Goal: Transaction & Acquisition: Book appointment/travel/reservation

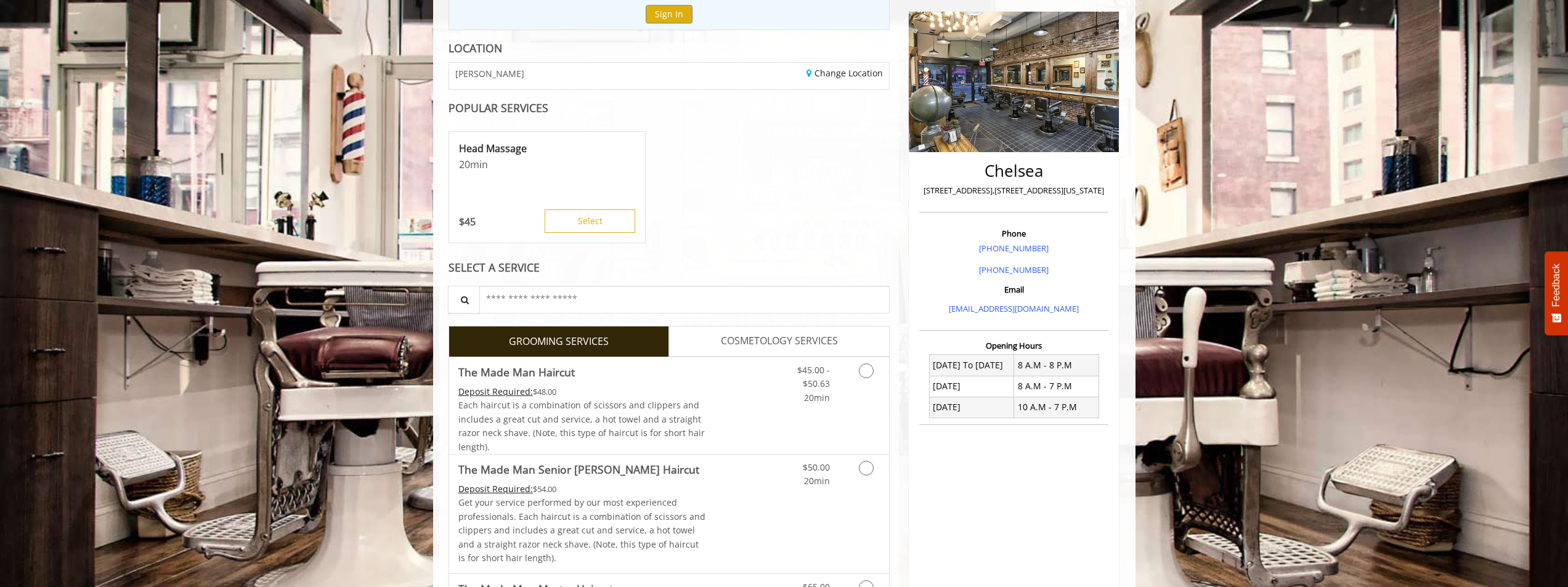
scroll to position [185, 0]
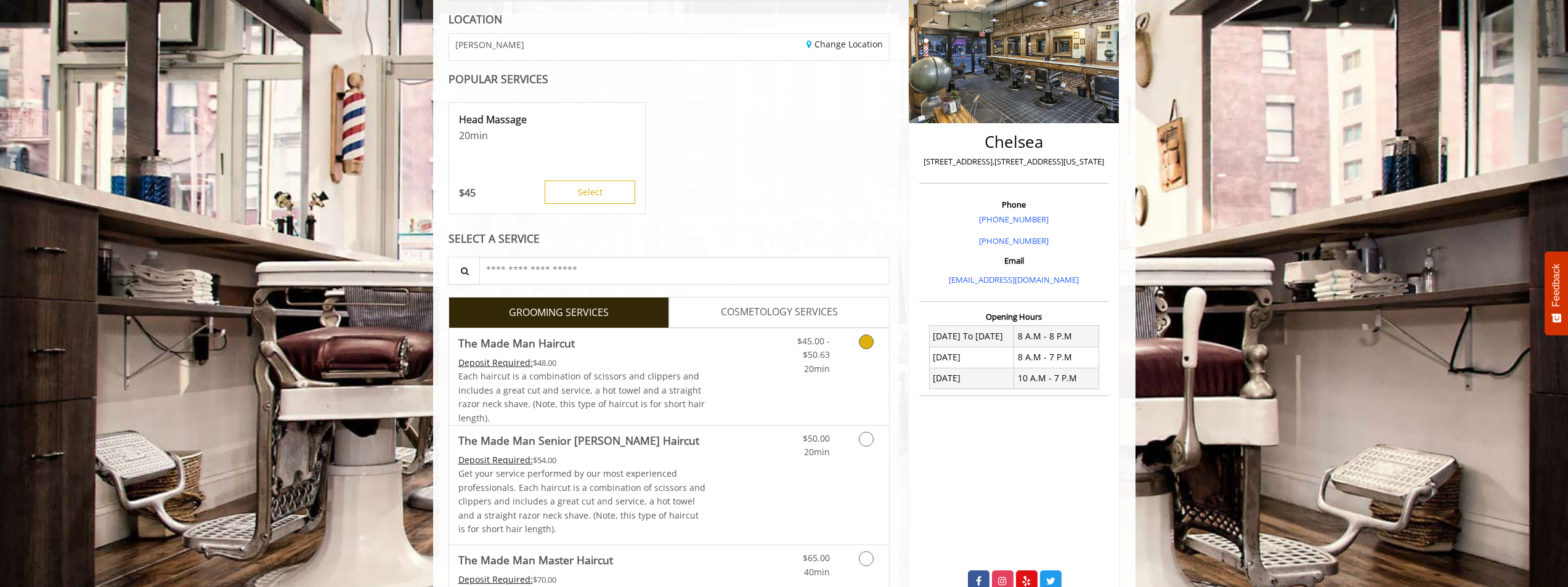
click at [864, 343] on icon "Grooming services" at bounding box center [866, 341] width 15 height 15
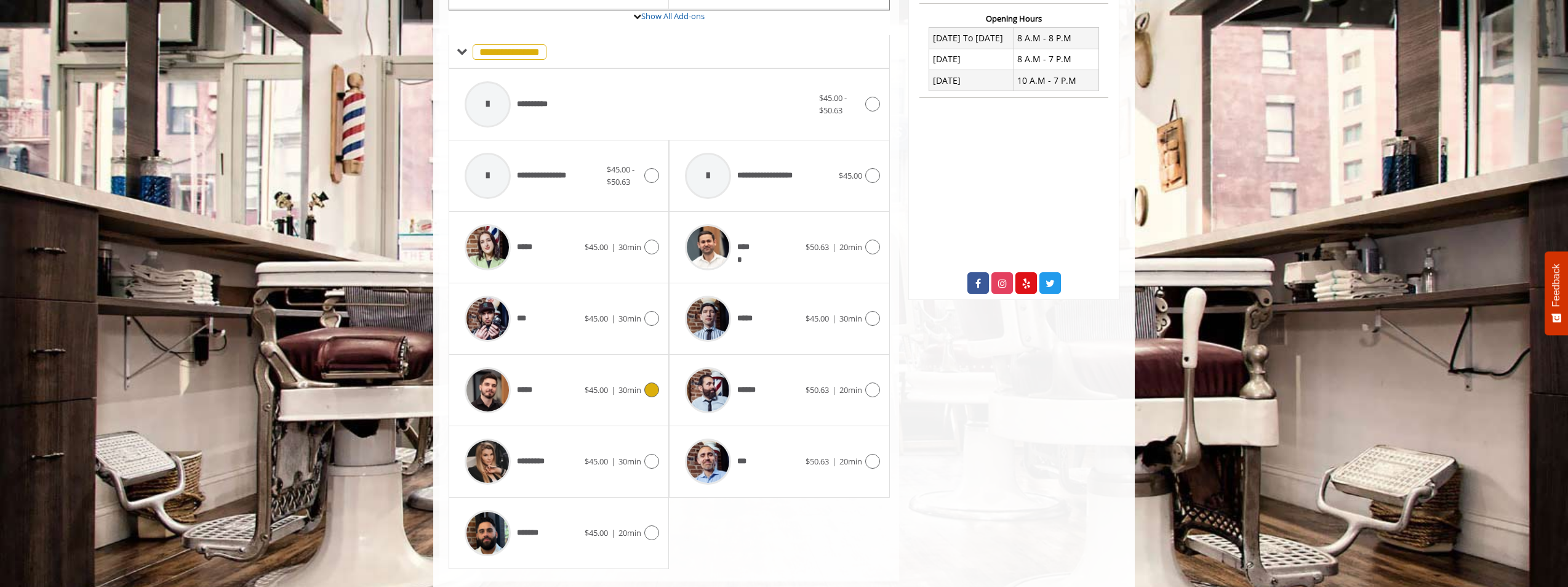
scroll to position [502, 0]
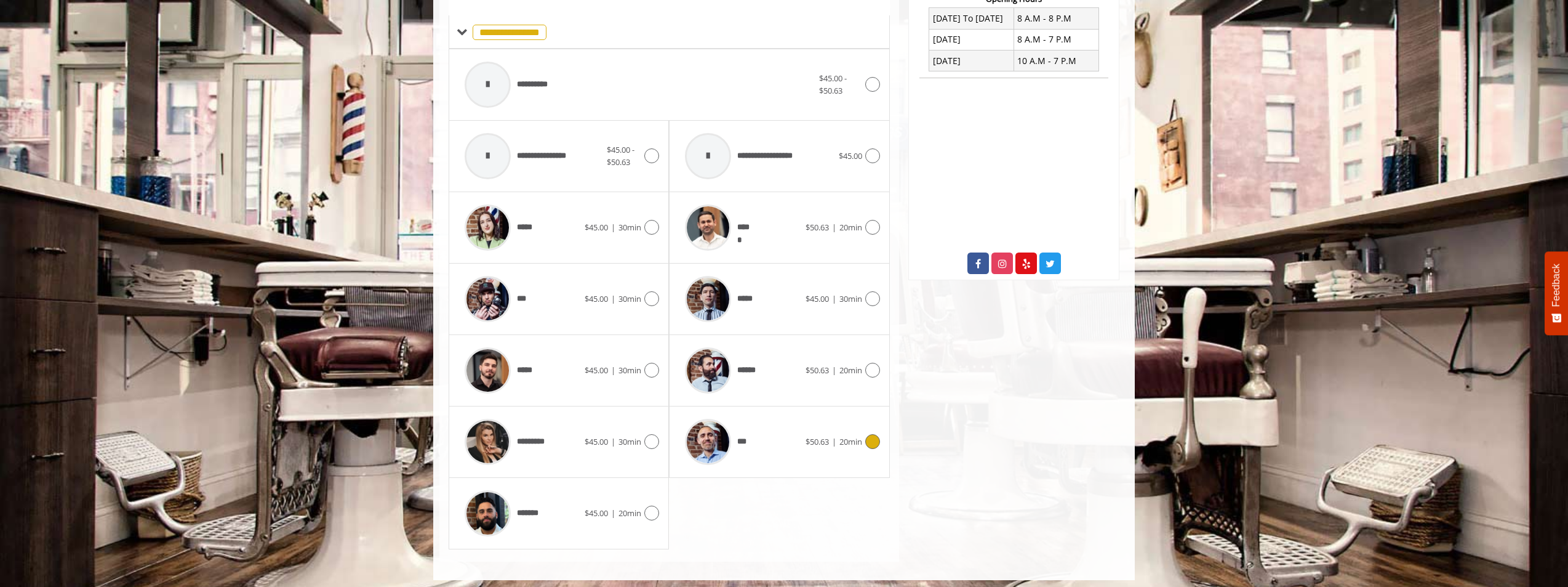
click at [871, 440] on icon at bounding box center [872, 441] width 15 height 15
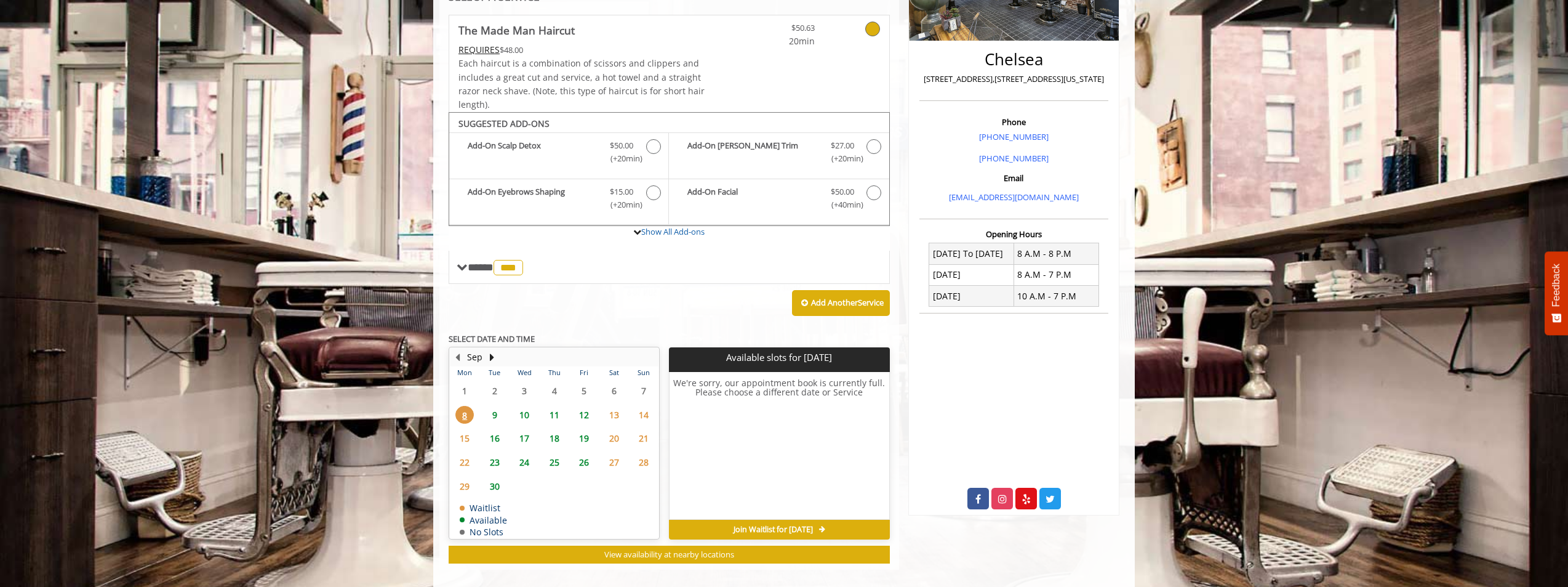
scroll to position [281, 0]
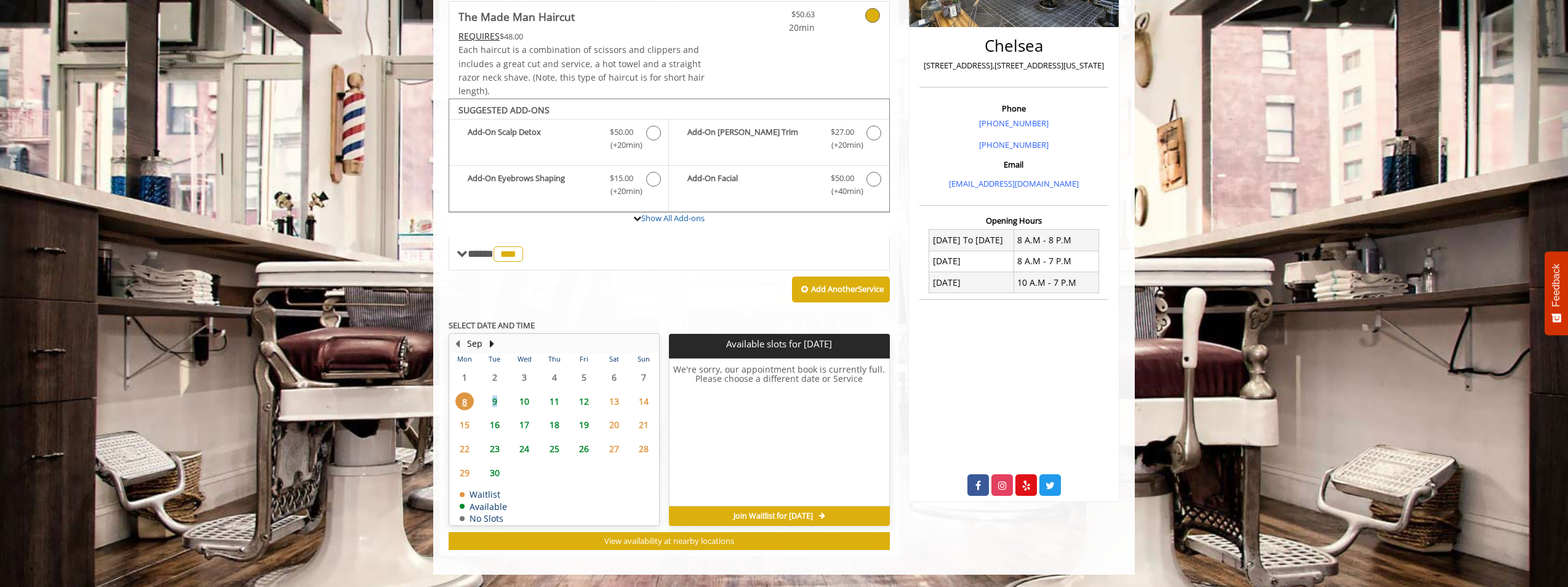
click at [494, 403] on span "9" at bounding box center [494, 401] width 18 height 18
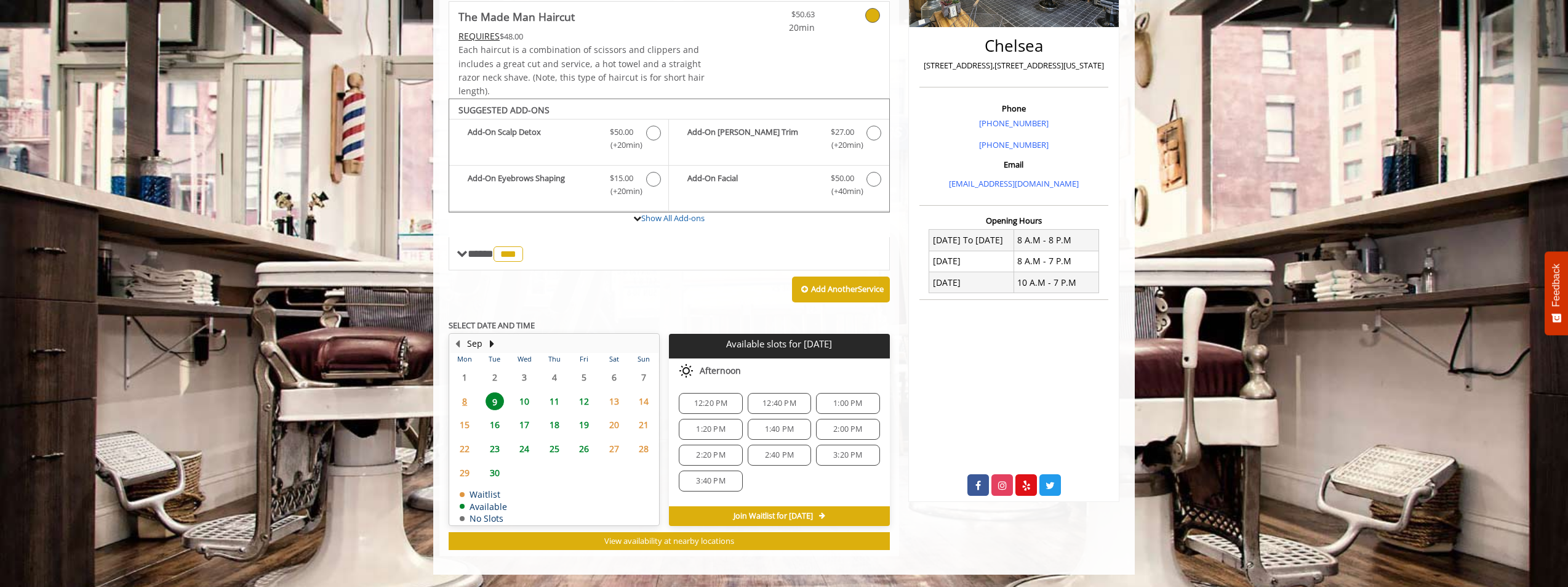
click at [527, 403] on span "10" at bounding box center [524, 401] width 18 height 18
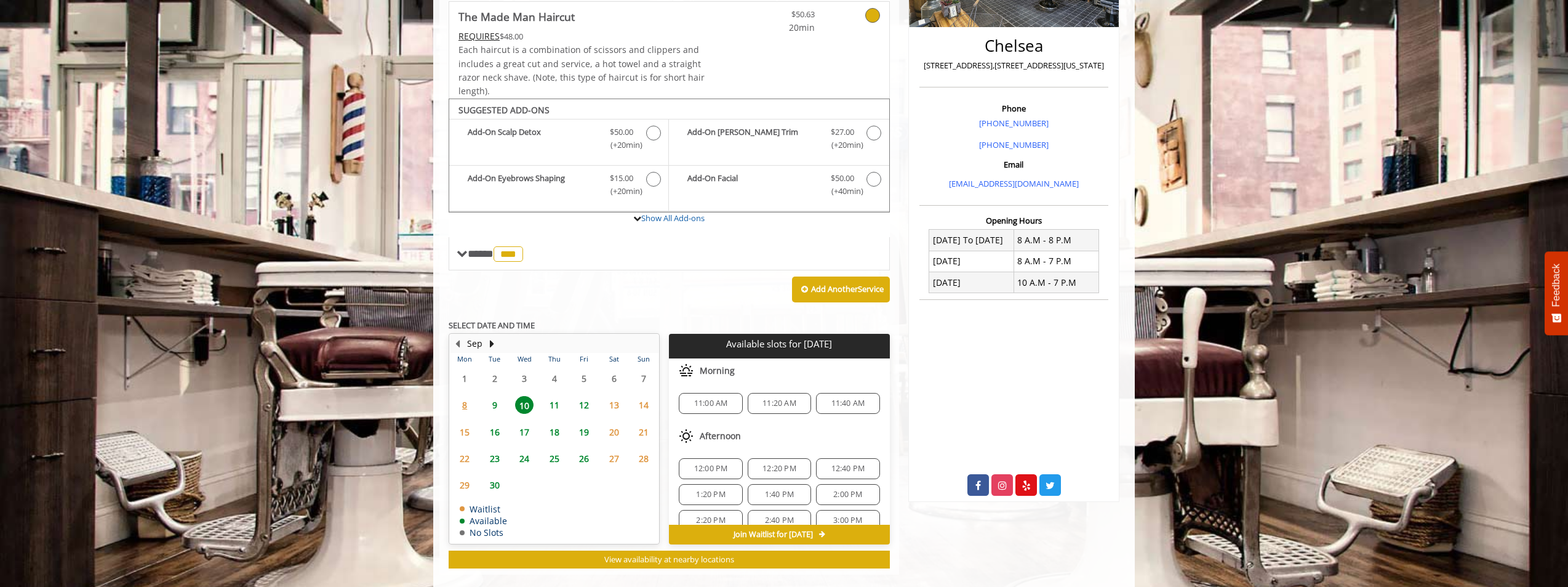
scroll to position [299, 0]
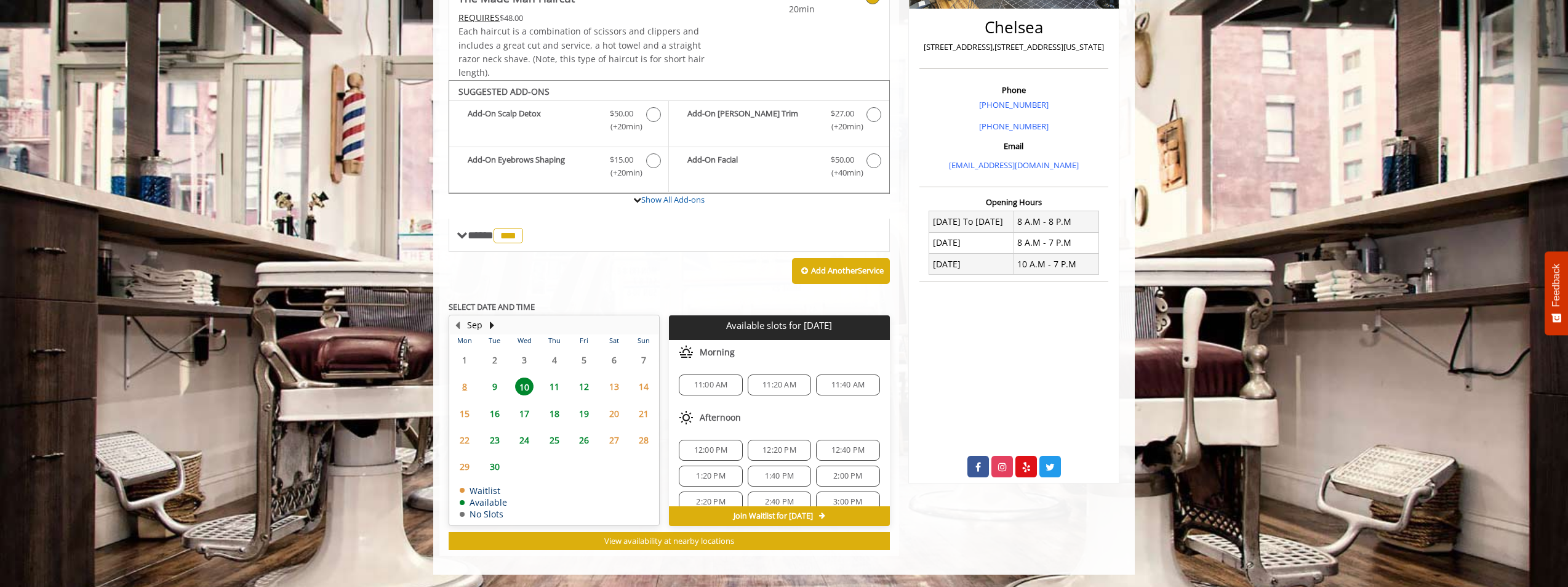
click at [551, 388] on span "11" at bounding box center [554, 386] width 18 height 18
click at [494, 389] on span "9" at bounding box center [494, 386] width 18 height 18
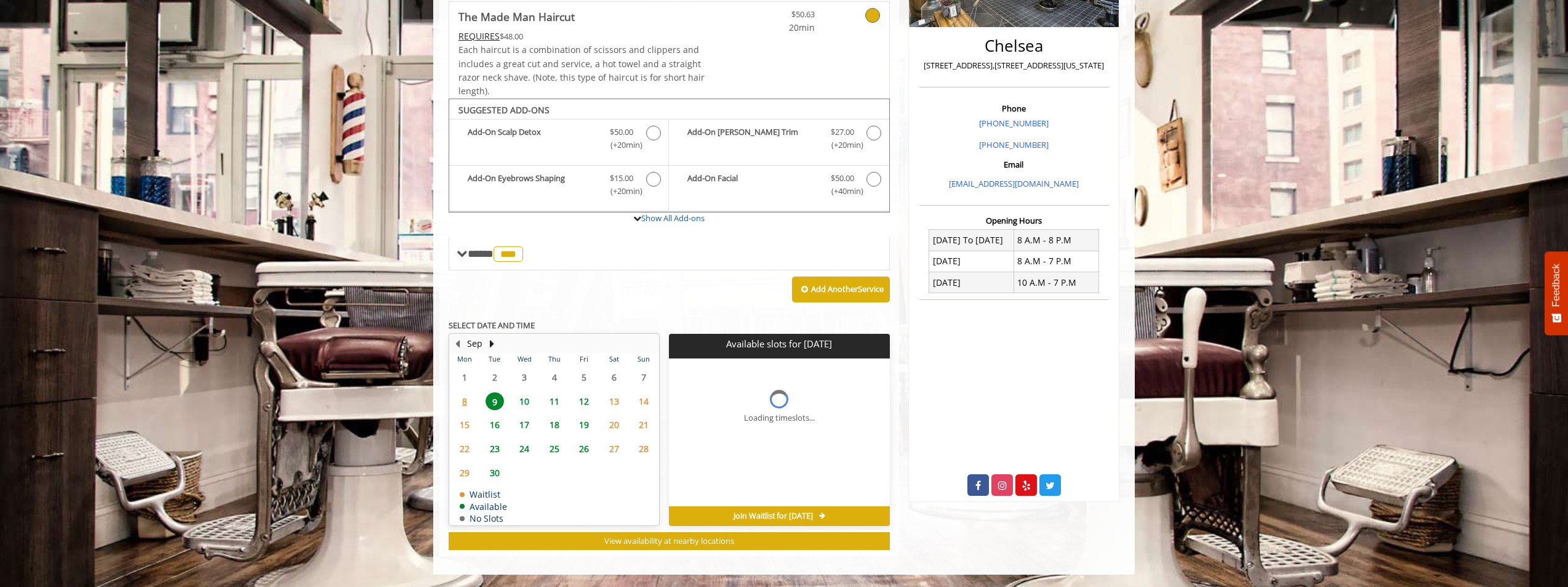
scroll to position [281, 0]
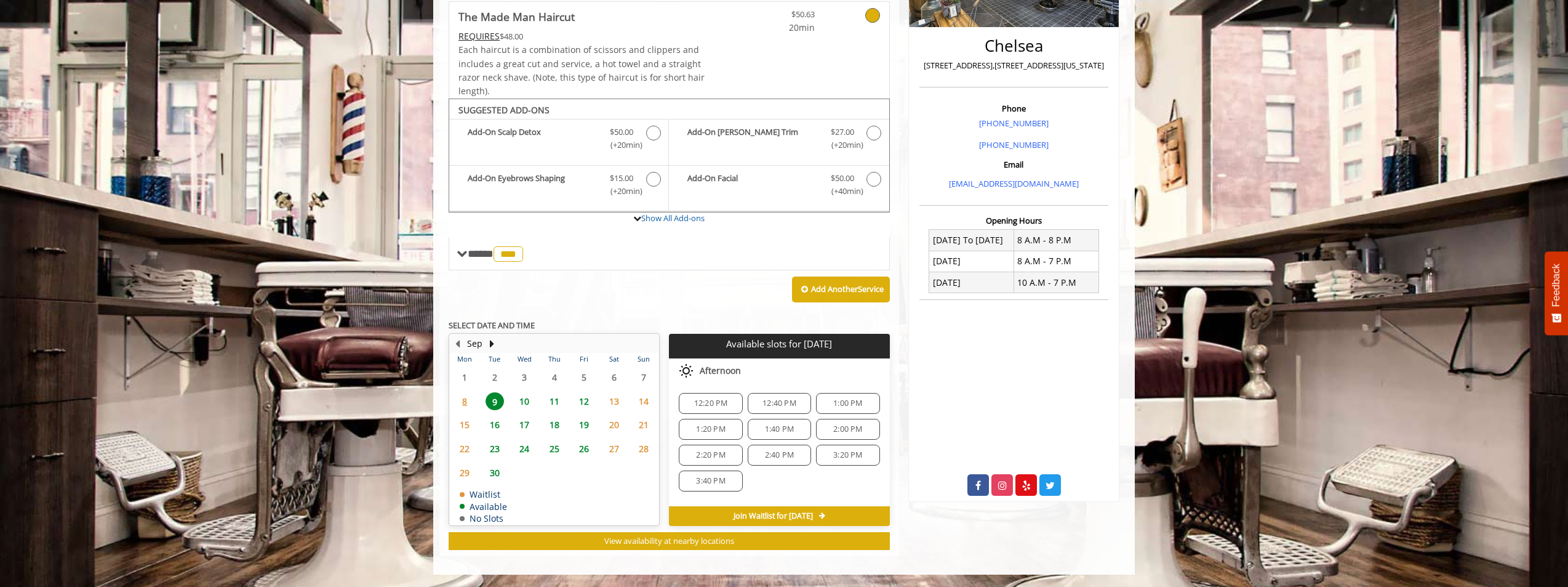
click at [529, 401] on span "10" at bounding box center [524, 401] width 18 height 18
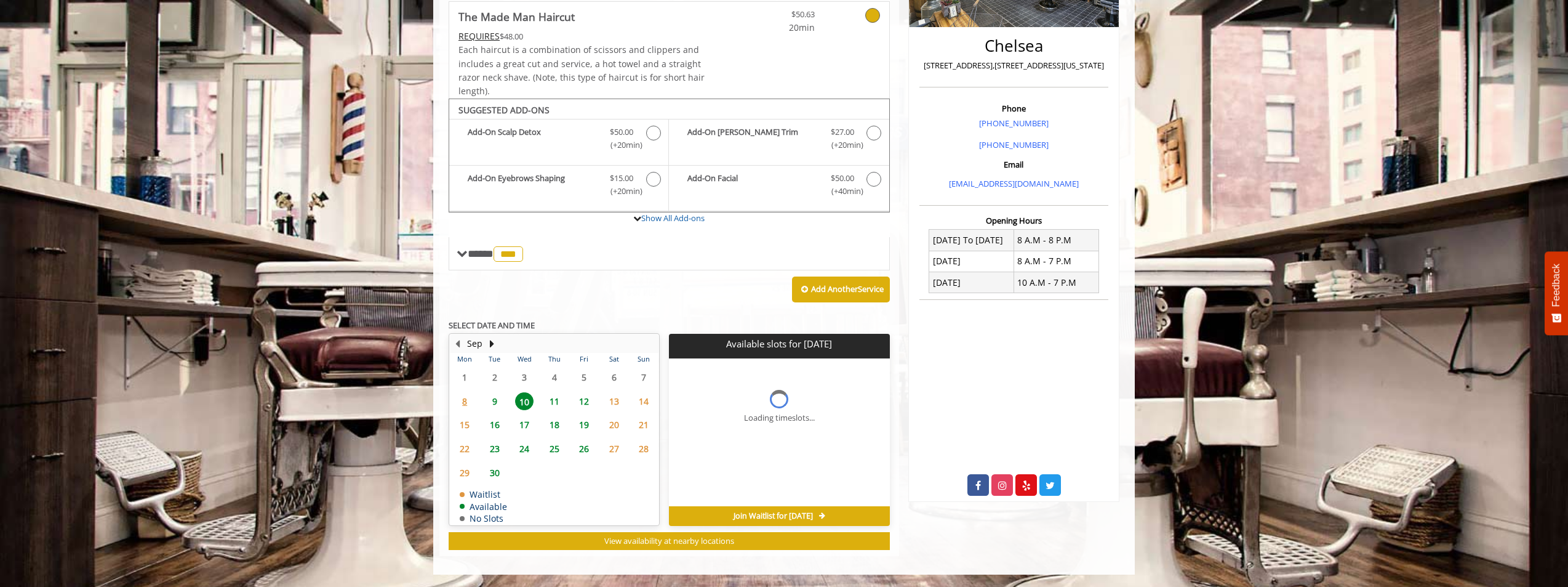
scroll to position [299, 0]
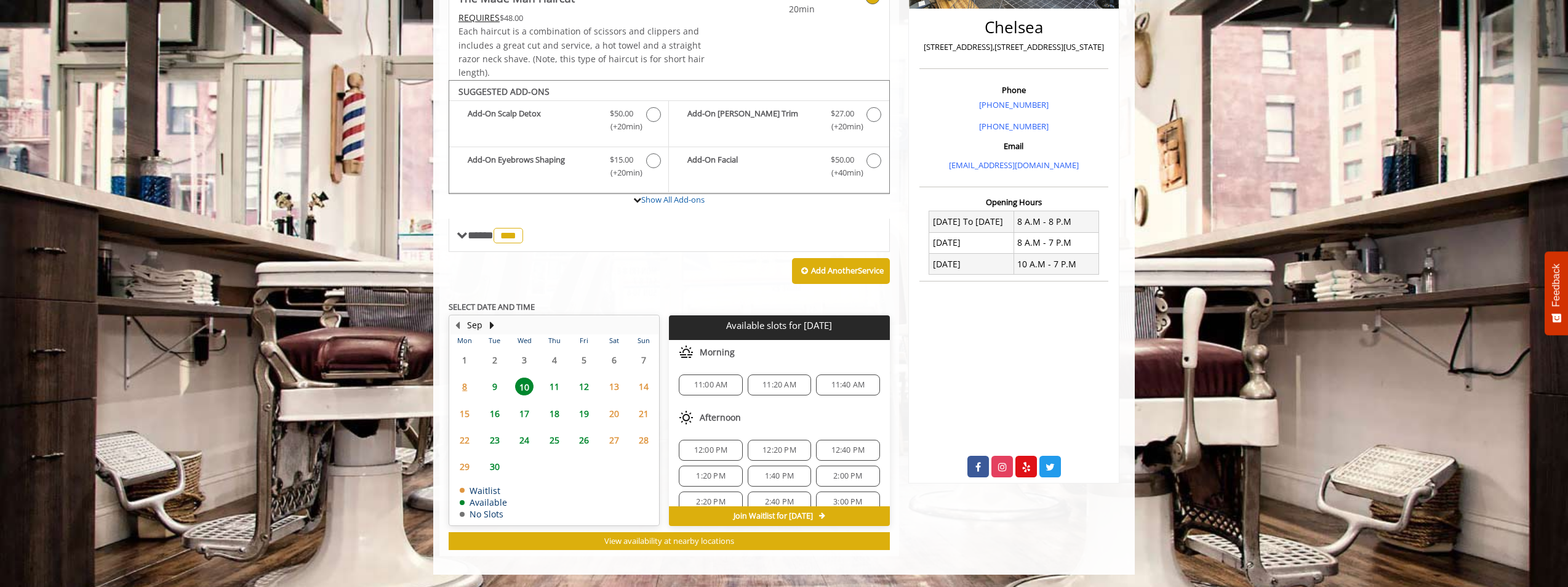
click at [714, 384] on span "11:00 AM" at bounding box center [711, 385] width 34 height 10
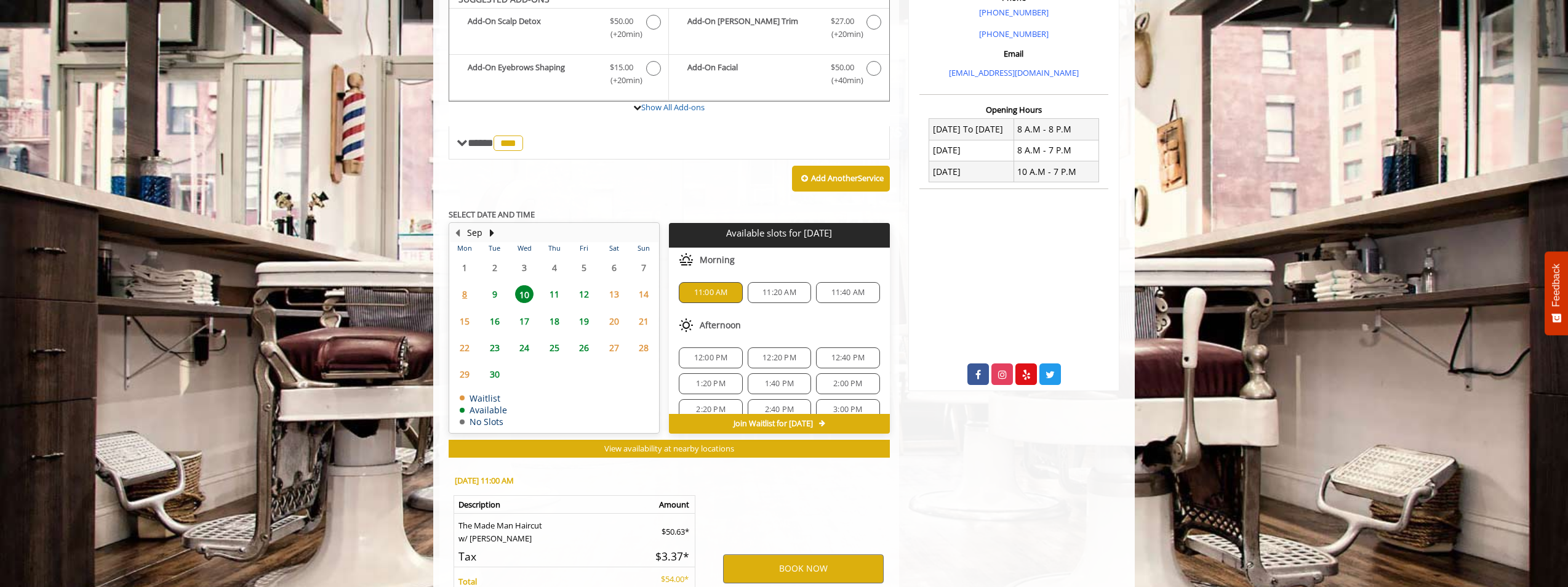
scroll to position [521, 0]
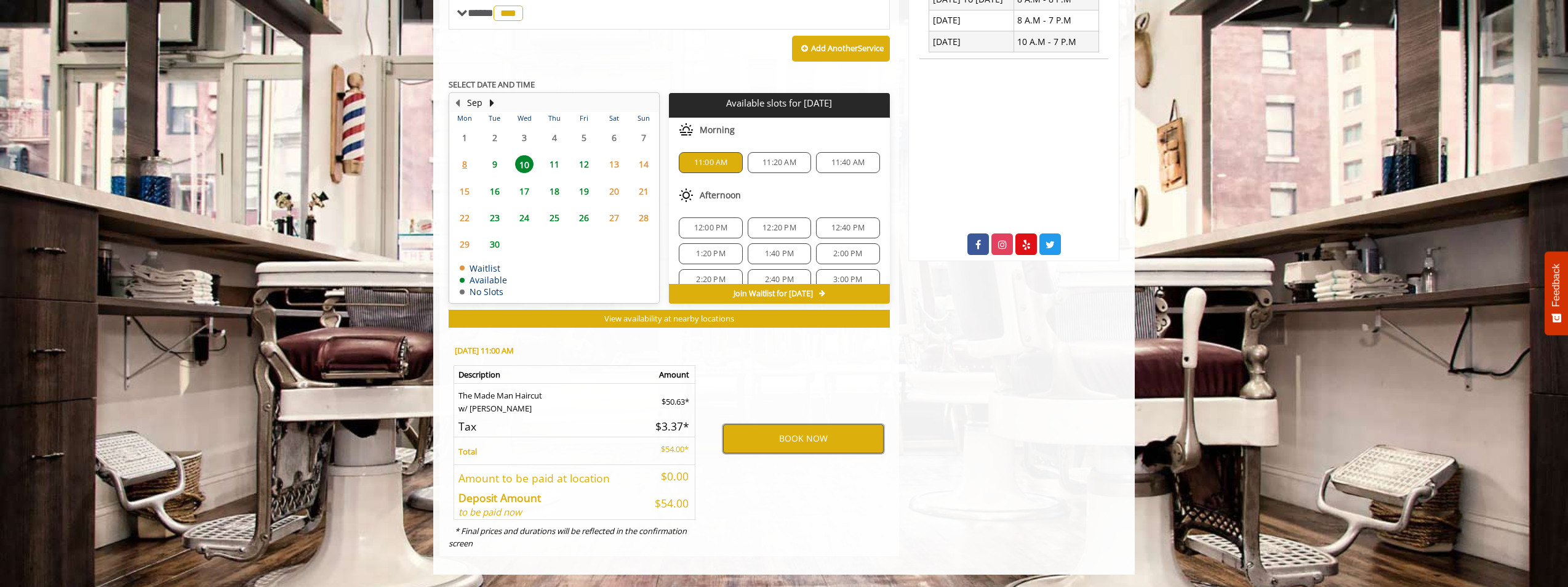
click at [812, 441] on button "BOOK NOW" at bounding box center [803, 438] width 161 height 28
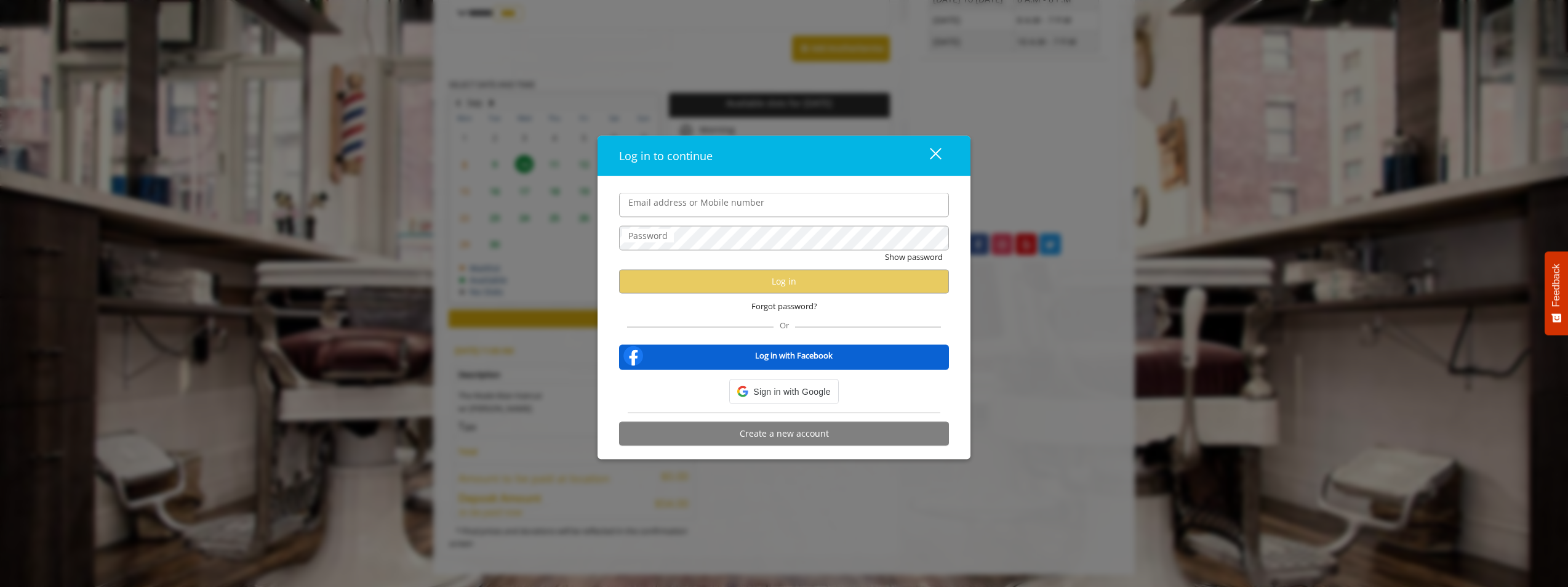
type input "**********"
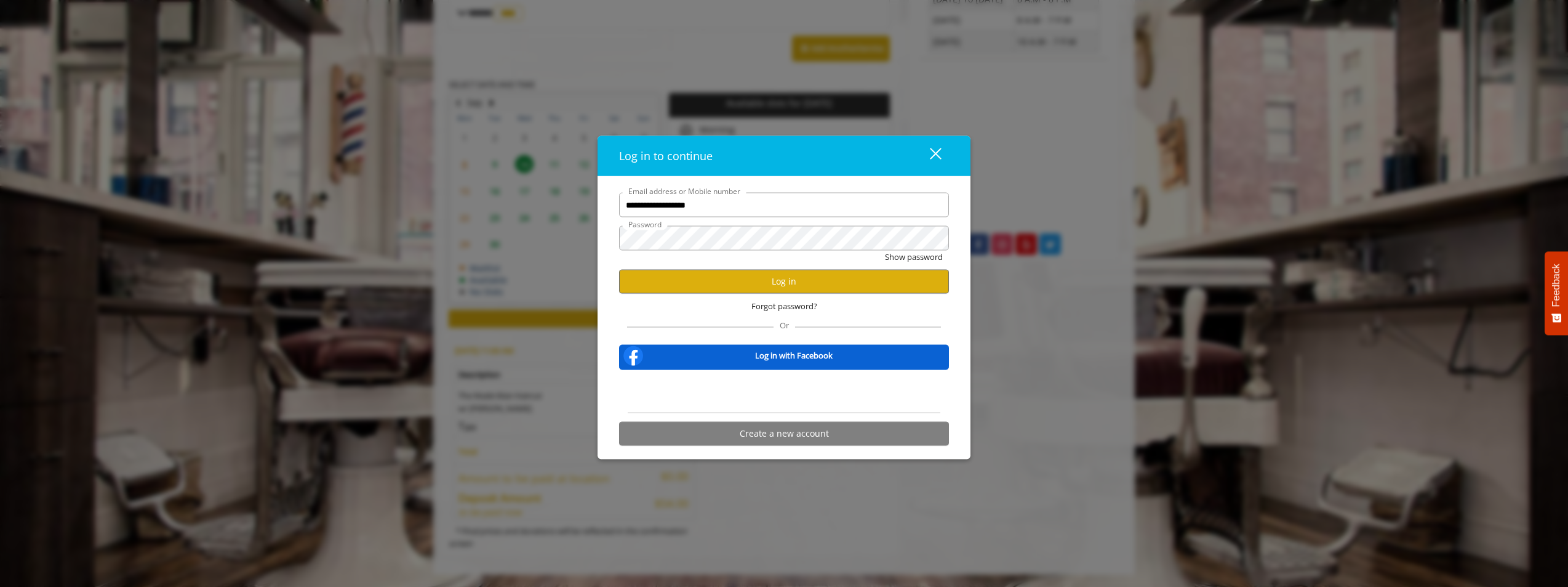
scroll to position [0, 0]
click at [777, 283] on button "Log in" at bounding box center [784, 281] width 330 height 24
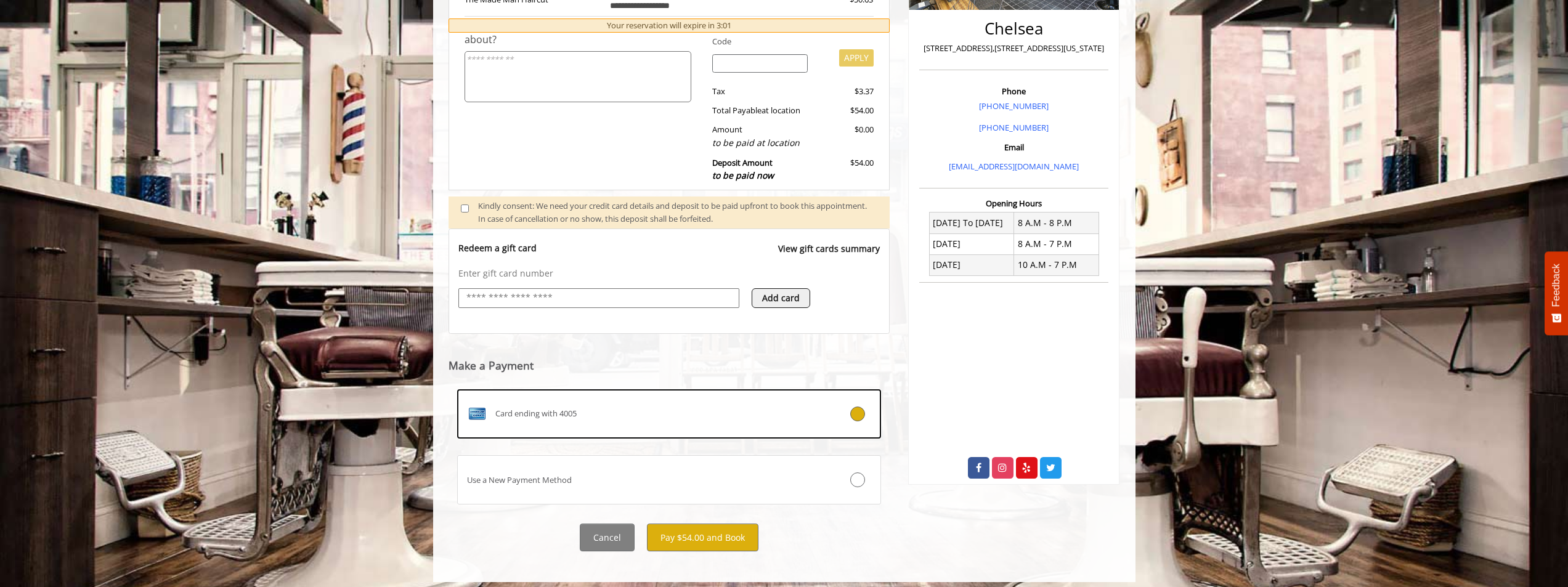
scroll to position [305, 0]
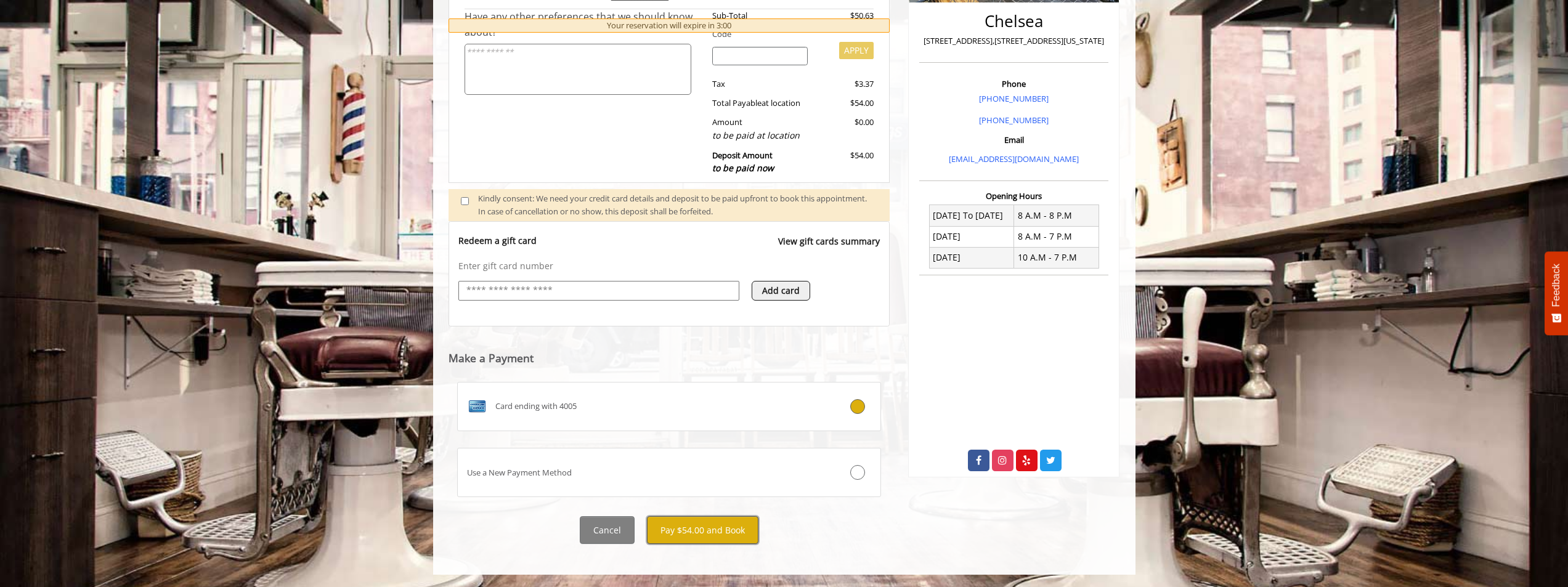
click at [710, 534] on button "Pay $54.00 and Book" at bounding box center [703, 530] width 112 height 28
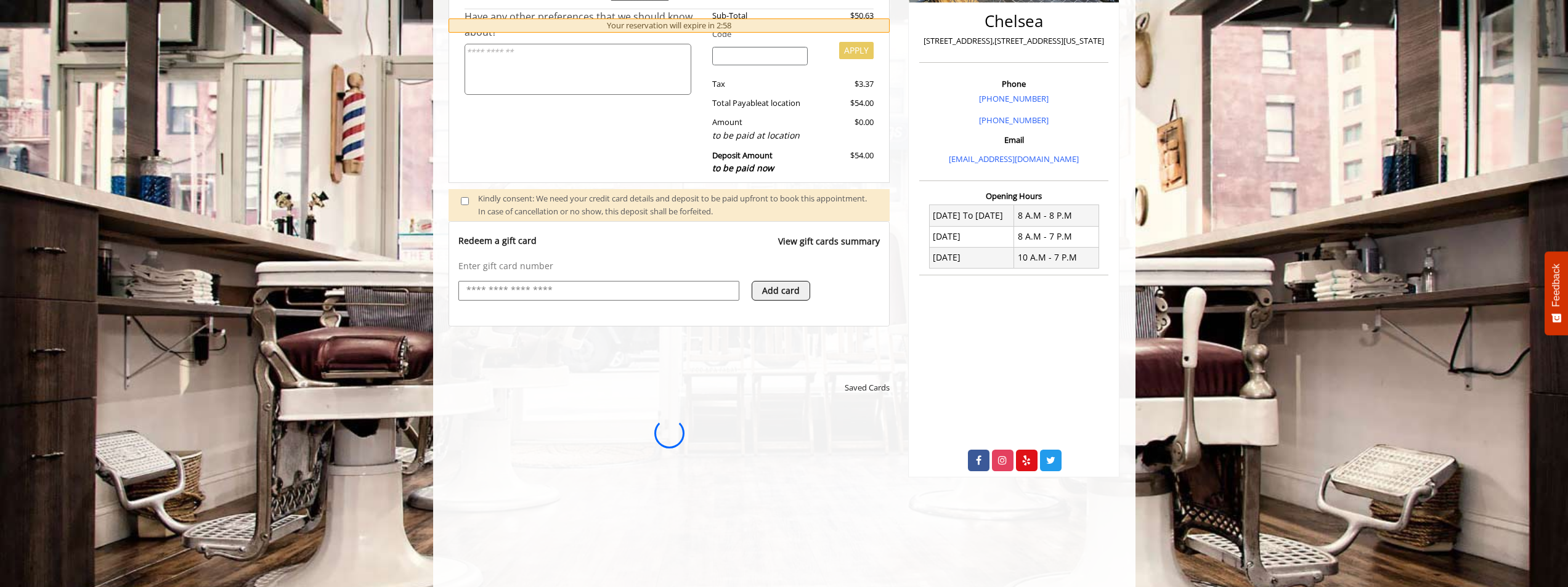
scroll to position [0, 0]
